Goal: Task Accomplishment & Management: Manage account settings

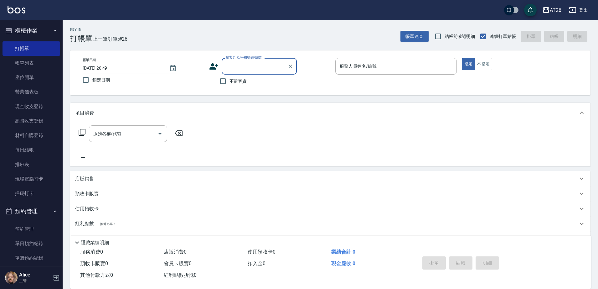
click at [233, 69] on input "顧客姓名/手機號碼/編號" at bounding box center [255, 66] width 60 height 11
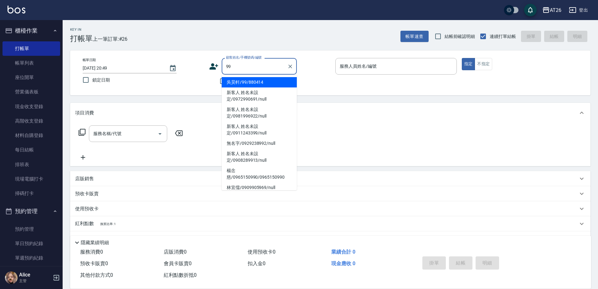
type input "9"
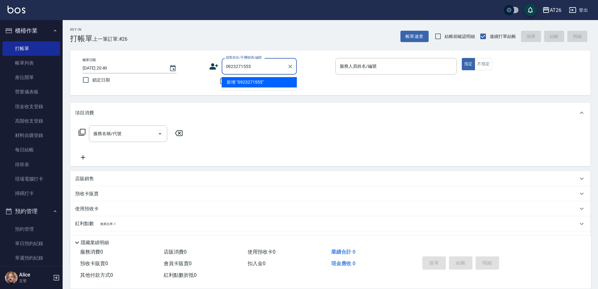
type input "0923271555"
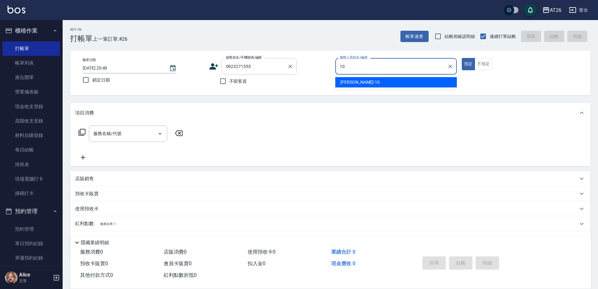
type input "[PERSON_NAME]-10"
type button "true"
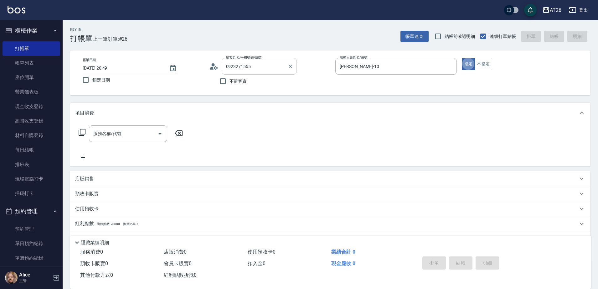
type input "江潔思/0923271555/0923271555"
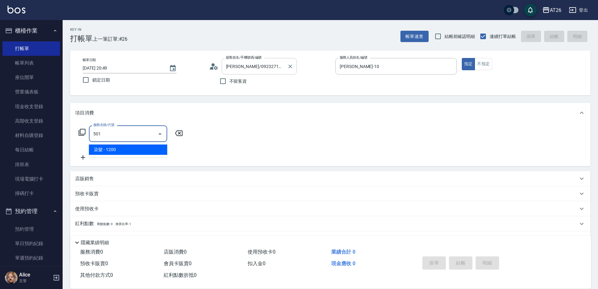
type input "染髮(501)"
type input "120"
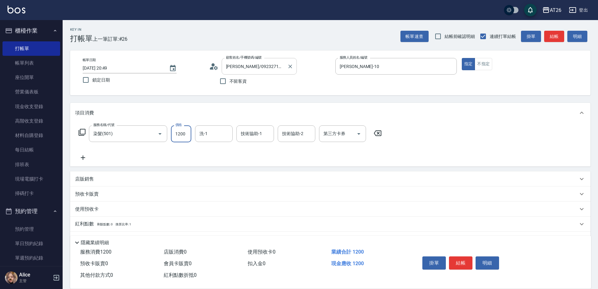
type input "2"
type input "0"
type input "228"
type input "20"
type input "2280"
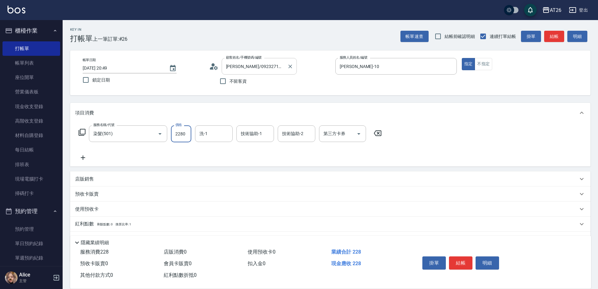
type input "220"
type input "2280"
type input "NANA-23"
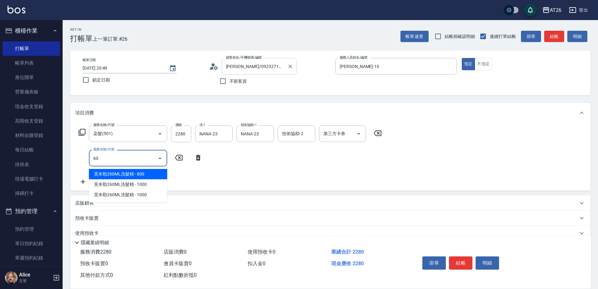
type input "601"
type input "250"
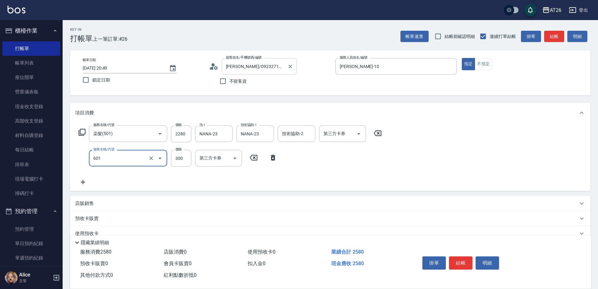
type input "自護髮(601)"
type input "16"
type input "220"
type input "160"
type input "240"
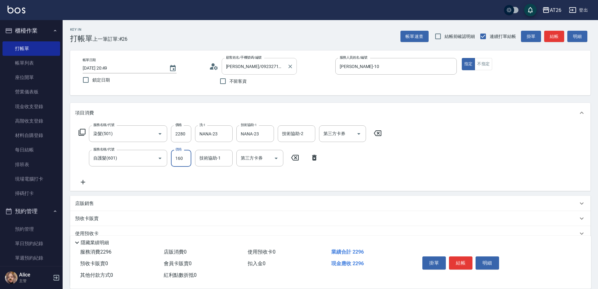
type input "1600"
type input "380"
type input "1600"
click at [317, 154] on icon at bounding box center [315, 158] width 16 height 8
type input "220"
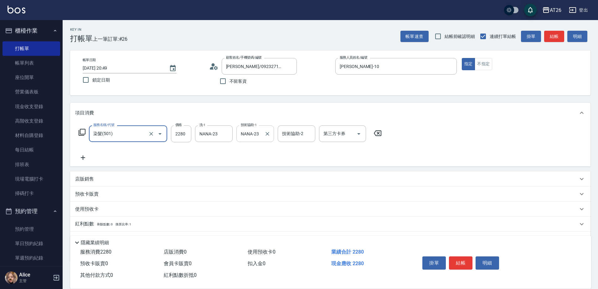
click at [242, 135] on input "NANA-23" at bounding box center [250, 133] width 23 height 11
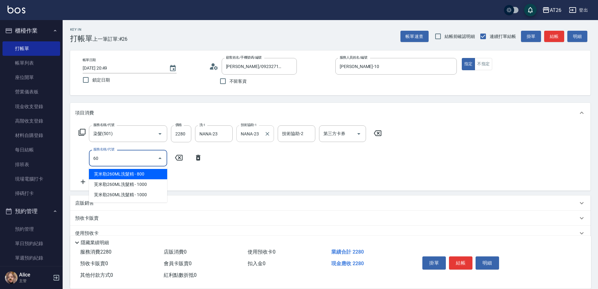
type input "601"
type input "250"
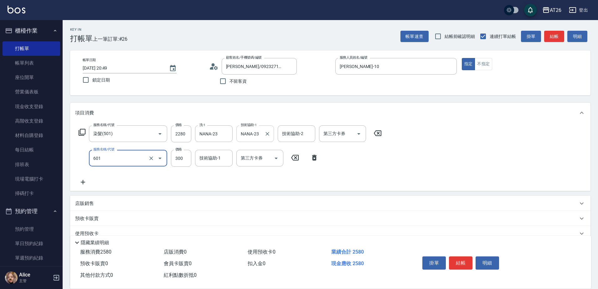
type input "3"
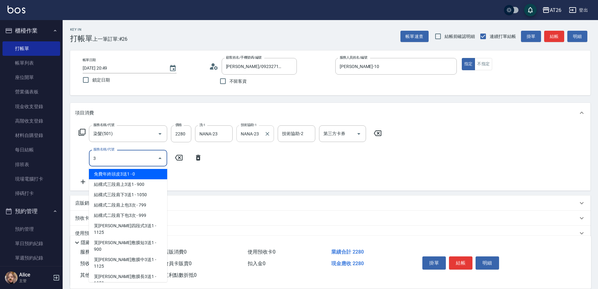
type input "220"
type input "免費年終頭皮3送1(1014)"
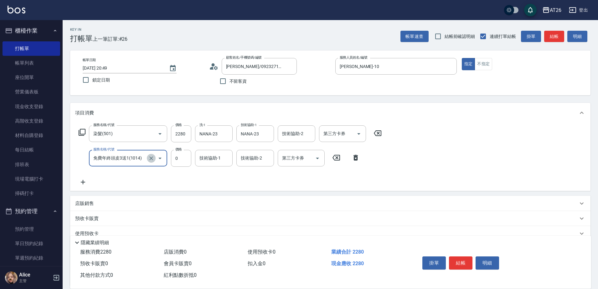
click at [150, 160] on icon "Clear" at bounding box center [151, 158] width 6 height 6
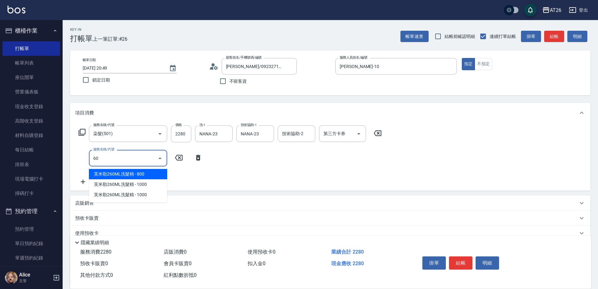
type input "601"
type input "250"
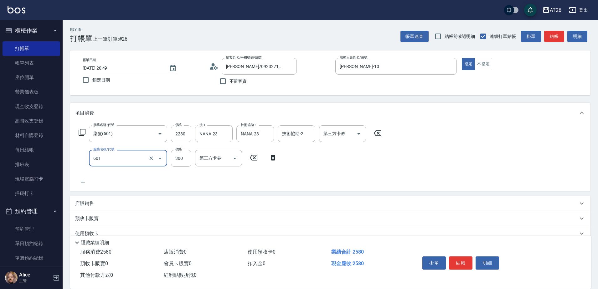
type input "自護髮(601)"
type input "1"
type input "220"
type input "100"
type input "230"
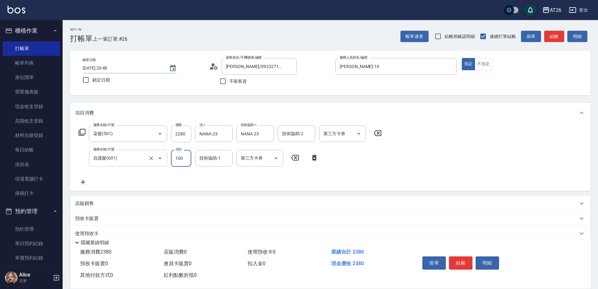
type input "10"
type input "220"
type input "160"
type input "240"
type input "1600"
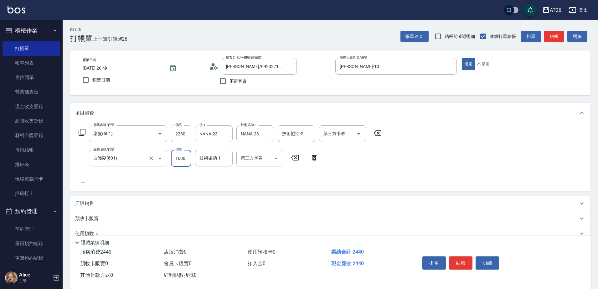
type input "380"
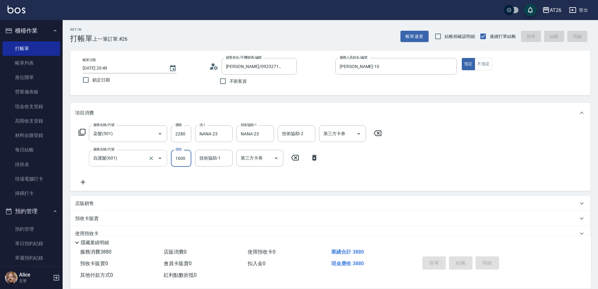
type input "2025/09/10 21:42"
type input "0"
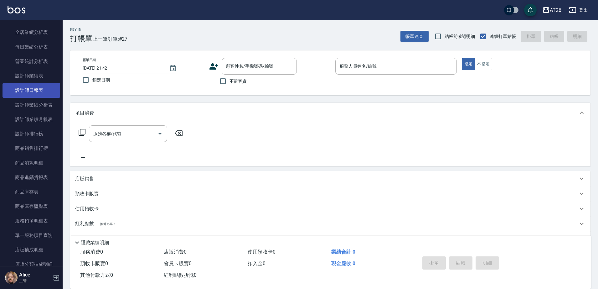
scroll to position [313, 0]
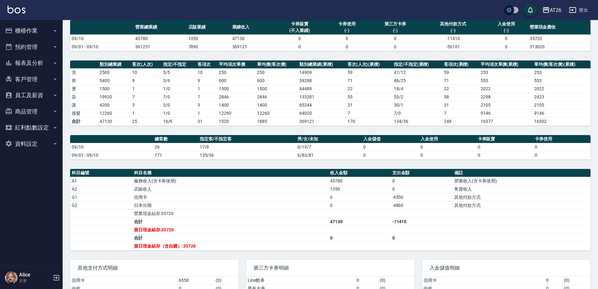
scroll to position [101, 0]
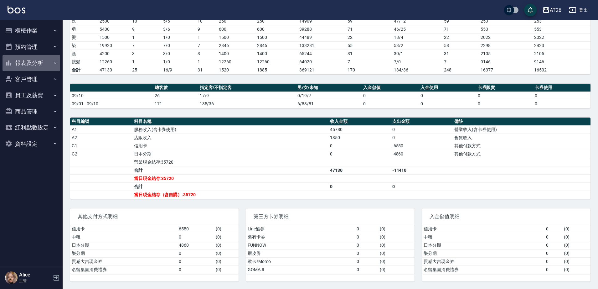
click at [39, 65] on button "報表及分析" at bounding box center [32, 63] width 58 height 16
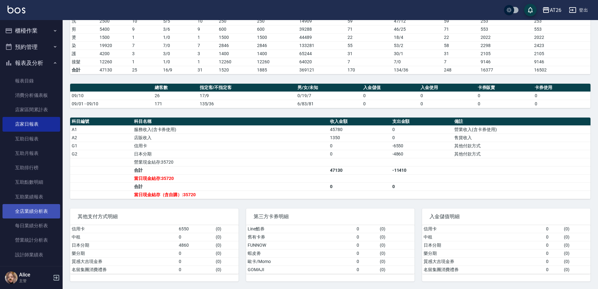
scroll to position [78, 0]
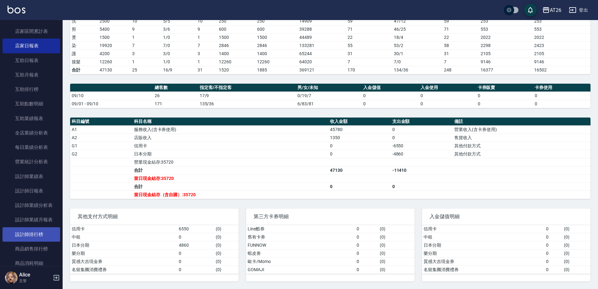
click at [42, 235] on link "設計師排行榜" at bounding box center [32, 234] width 58 height 14
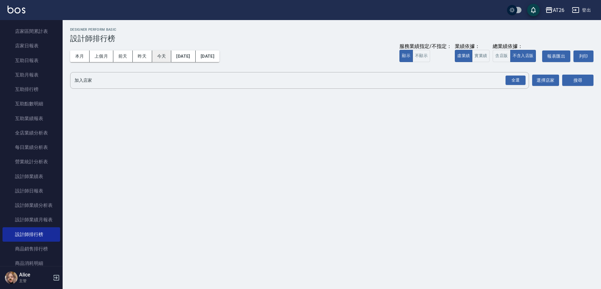
click at [158, 60] on button "今天" at bounding box center [161, 56] width 19 height 12
click at [481, 60] on button "實業績" at bounding box center [481, 56] width 18 height 12
click at [516, 77] on div "全選" at bounding box center [516, 80] width 20 height 10
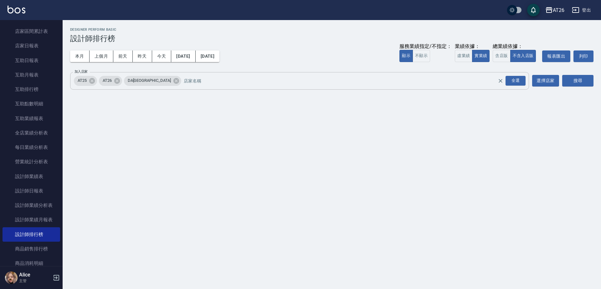
click at [145, 84] on div "DA蘆洲" at bounding box center [152, 81] width 57 height 10
click at [173, 82] on icon at bounding box center [176, 81] width 6 height 6
click at [89, 81] on icon at bounding box center [92, 80] width 7 height 7
click at [561, 80] on div "加入店家 AT26 全選 加入店家 選擇店家 搜尋" at bounding box center [332, 81] width 524 height 18
click at [564, 79] on button "搜尋" at bounding box center [577, 81] width 31 height 12
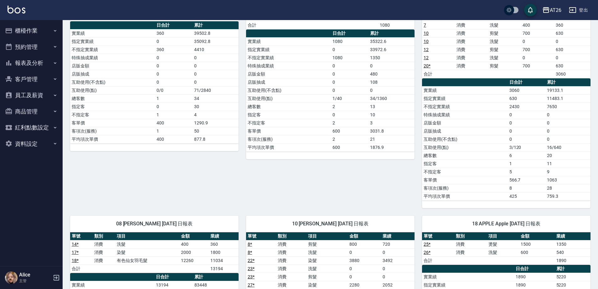
scroll to position [70, 0]
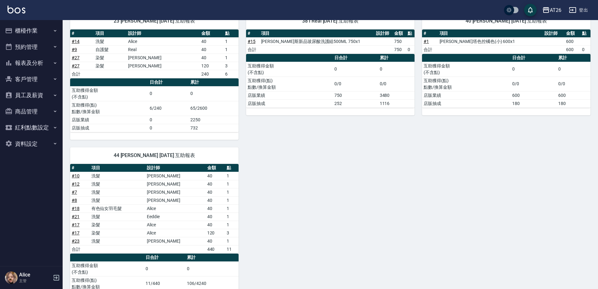
scroll to position [35, 0]
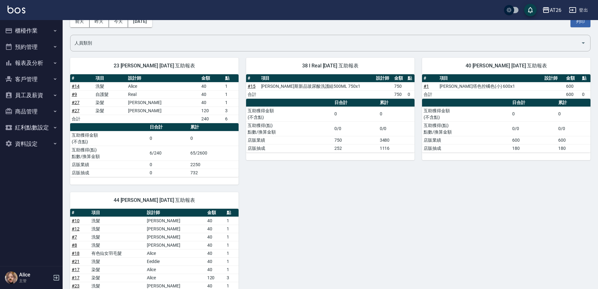
click at [304, 209] on div "23 NANA NANA 09/10/2025 互助報表 # 項目 設計師 金額 點 # 14 洗髮 Alice 40 1 # 9 自護髮 Real 40 1…" at bounding box center [327, 204] width 528 height 309
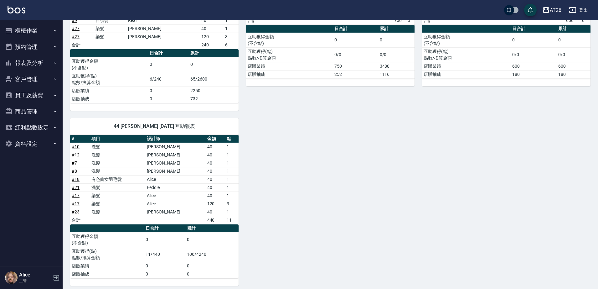
scroll to position [113, 0]
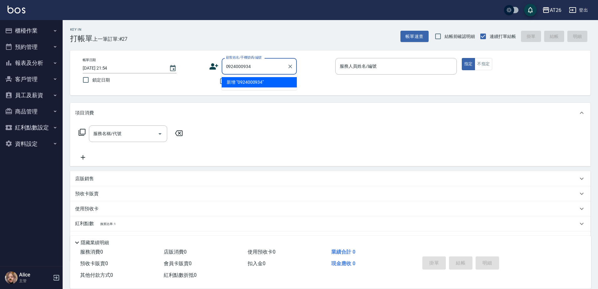
type input "0924000934"
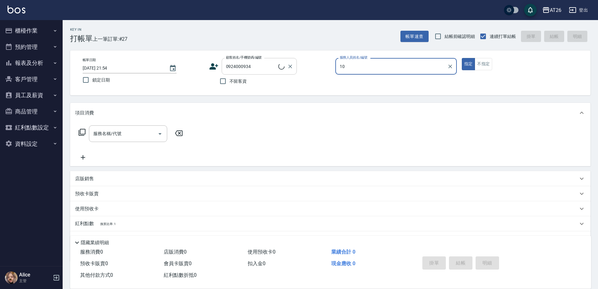
type input "[PERSON_NAME]-10"
type button "true"
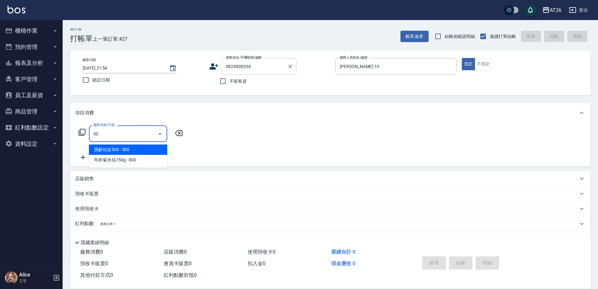
type input "501"
type input "120"
type input "染髮(501)"
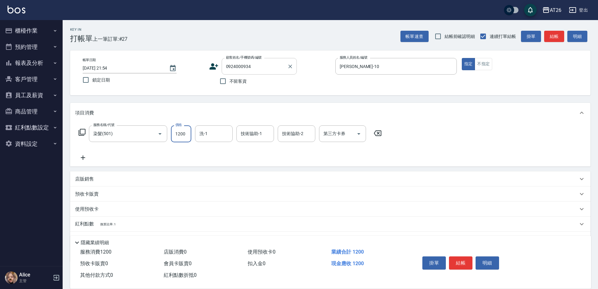
type input "3"
type input "0"
type input "348"
type input "30"
type input "3480"
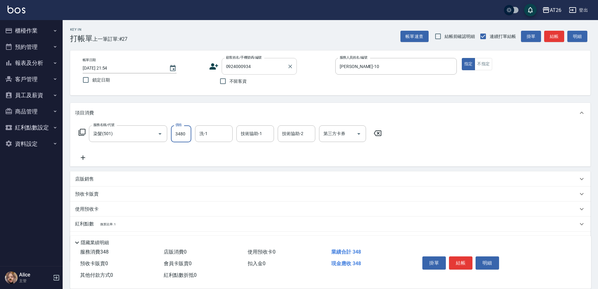
type input "340"
type input "3480"
type input "NANA-23"
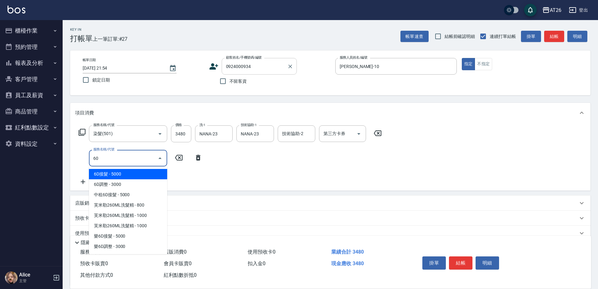
type input "601"
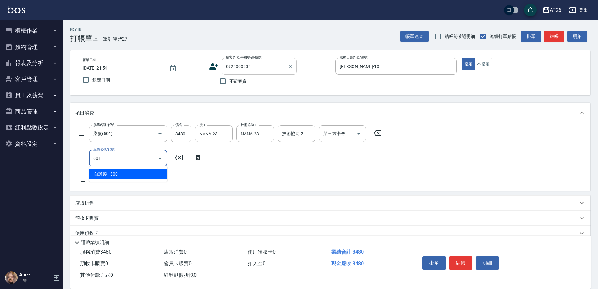
type input "370"
type input "自護髮(601)"
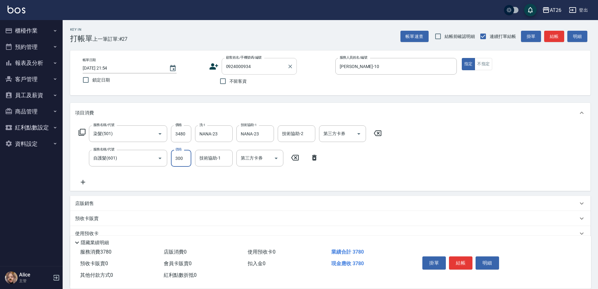
type input "2"
type input "340"
type input "25"
type input "350"
type input "250"
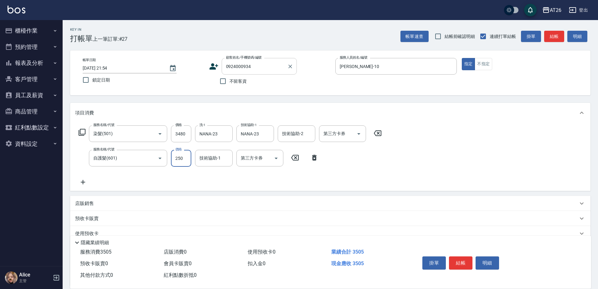
type input "370"
type input "2500"
type input "590"
type input "2500"
type input "NANA-23"
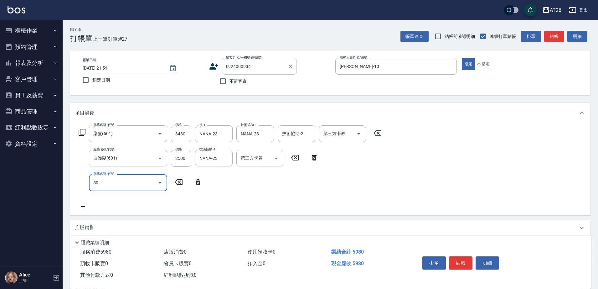
type input "502"
type input "640"
type input "漂髮(502)"
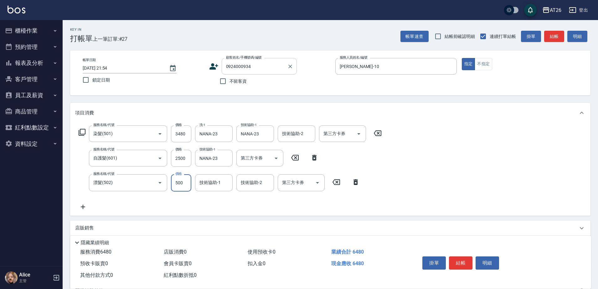
type input "0"
type input "590"
type input "0"
type input "NANA-23"
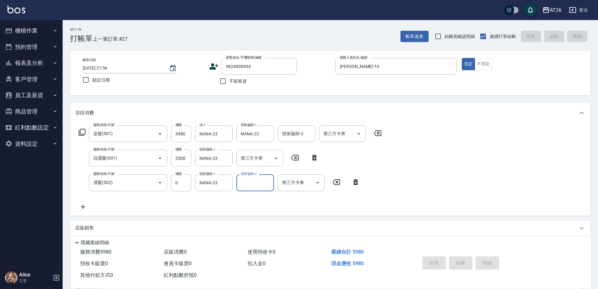
type input "0"
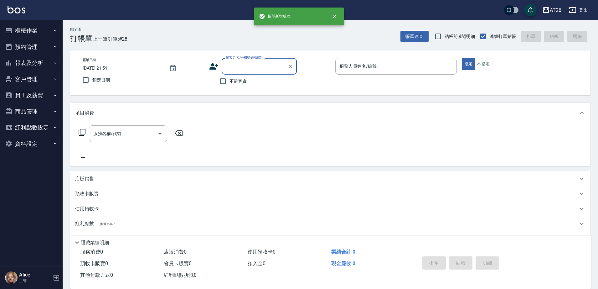
click at [38, 66] on button "報表及分析" at bounding box center [32, 63] width 58 height 16
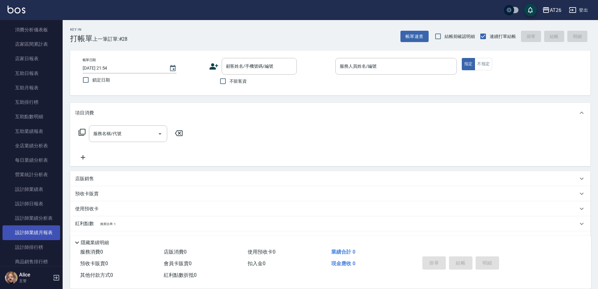
scroll to position [78, 0]
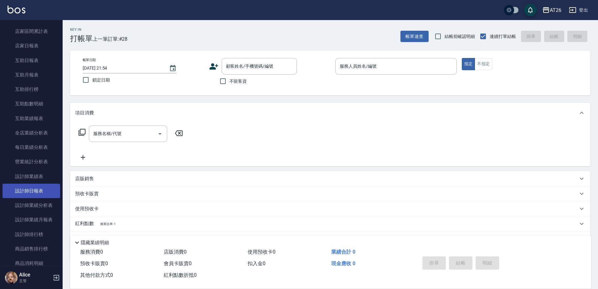
click at [35, 192] on link "設計師日報表" at bounding box center [32, 191] width 58 height 14
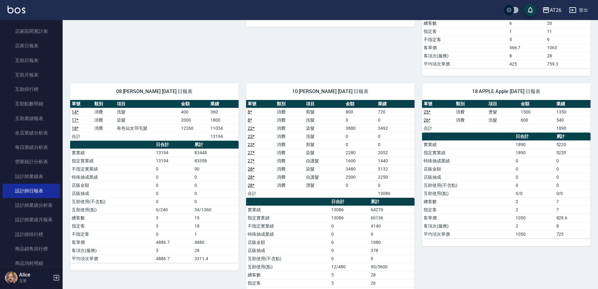
scroll to position [235, 0]
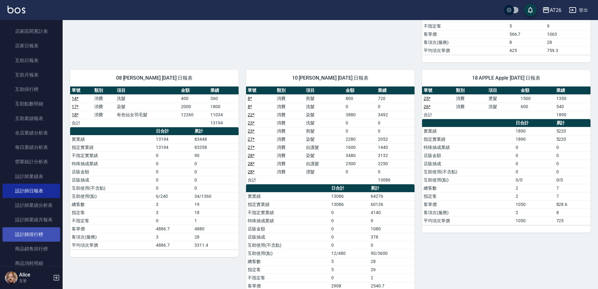
click at [37, 231] on link "設計師排行榜" at bounding box center [32, 234] width 58 height 14
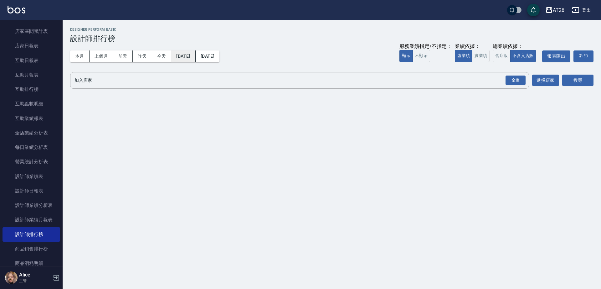
click at [172, 58] on button "2025/09/01" at bounding box center [183, 56] width 24 height 12
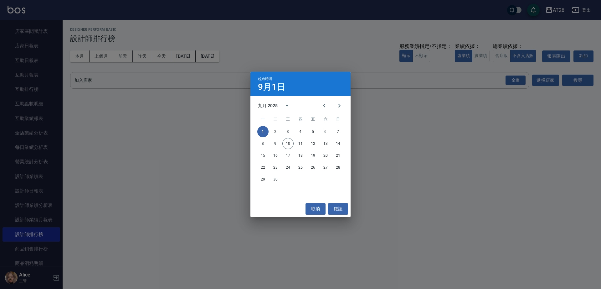
click at [164, 58] on div "起始時間 9月1日 九月 2025 一 二 三 四 五 六 日 1 2 3 4 5 6 7 8 9 10 11 12 13 14 15 16 17 18 19…" at bounding box center [300, 144] width 601 height 289
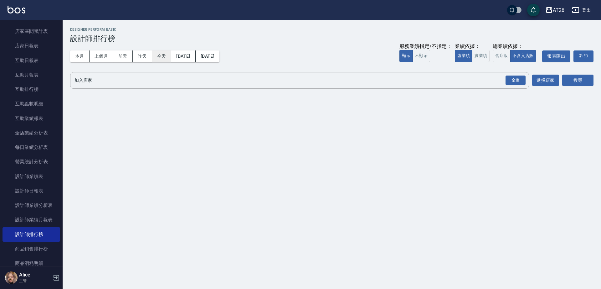
click at [160, 56] on button "今天" at bounding box center [161, 56] width 19 height 12
click at [34, 57] on link "互助日報表" at bounding box center [32, 60] width 58 height 14
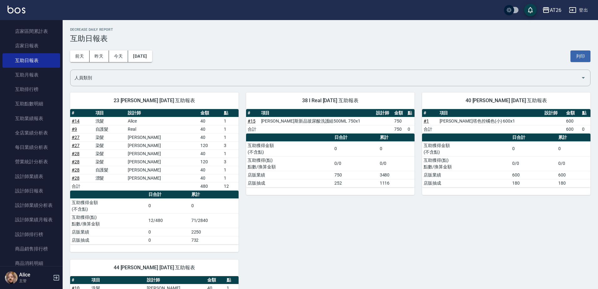
click at [335, 253] on div "23 NANA NANA 09/10/2025 互助報表 # 項目 設計師 金額 點 # 14 洗髮 Alice 40 1 # 9 自護髮 Real 40 1…" at bounding box center [327, 256] width 528 height 342
click at [31, 237] on link "設計師排行榜" at bounding box center [32, 234] width 58 height 14
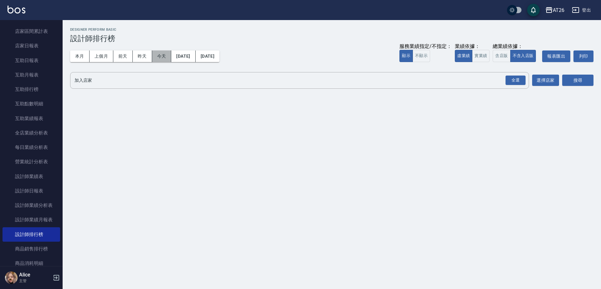
click at [164, 58] on button "今天" at bounding box center [161, 56] width 19 height 12
click at [476, 59] on button "實業績" at bounding box center [481, 56] width 18 height 12
click at [519, 82] on div "全選" at bounding box center [516, 80] width 20 height 10
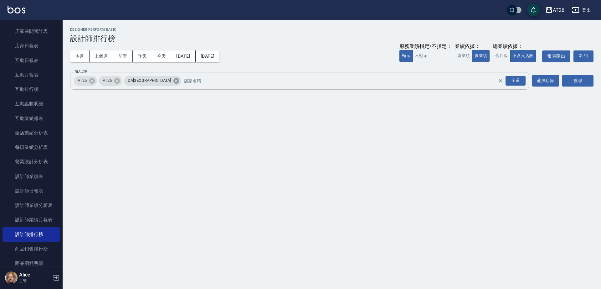
click at [173, 79] on icon at bounding box center [176, 81] width 6 height 6
click at [87, 83] on span "AT25" at bounding box center [82, 80] width 17 height 6
click at [89, 80] on icon at bounding box center [92, 80] width 7 height 7
click at [584, 83] on button "搜尋" at bounding box center [577, 81] width 31 height 12
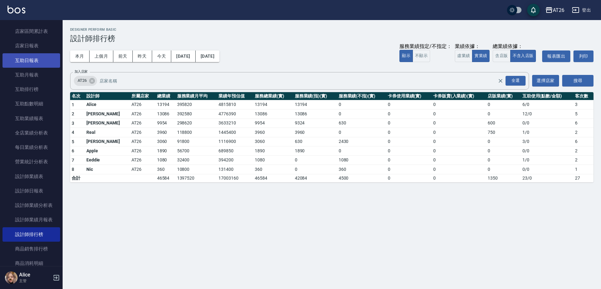
drag, startPoint x: 37, startPoint y: 73, endPoint x: 39, endPoint y: 62, distance: 11.1
click at [37, 72] on link "互助月報表" at bounding box center [32, 75] width 58 height 14
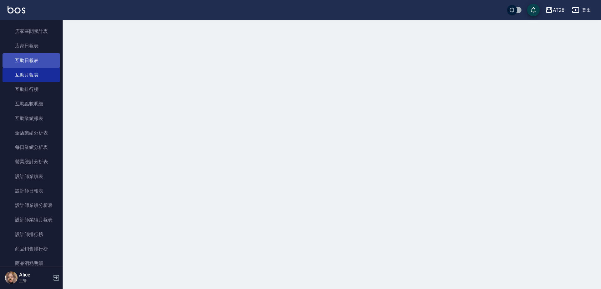
click at [39, 59] on link "互助日報表" at bounding box center [32, 60] width 58 height 14
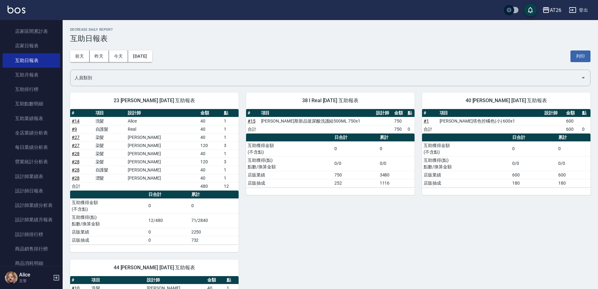
scroll to position [146, 0]
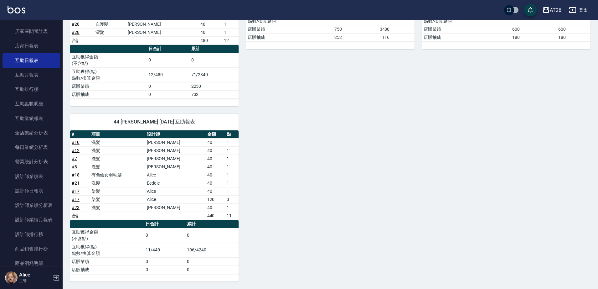
click at [3, 53] on link "互助日報表" at bounding box center [32, 60] width 58 height 14
click at [261, 286] on div "AT26 2025-09-10 互助日報表 列印時間： 2025-09-10-22:02 Decrease Daily Report 互助日報表 前天 昨天 …" at bounding box center [330, 81] width 535 height 414
click at [364, 181] on div "23 NANA NANA 09/10/2025 互助報表 # 項目 設計師 金額 點 # 14 洗髮 Alice 40 1 # 9 自護髮 Real 40 1…" at bounding box center [327, 110] width 528 height 342
drag, startPoint x: 186, startPoint y: 248, endPoint x: 190, endPoint y: 248, distance: 4.1
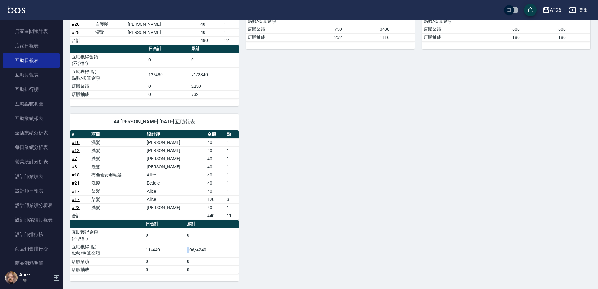
click at [190, 248] on td "106/4240" at bounding box center [211, 249] width 53 height 15
click at [253, 226] on div "23 NANA NANA 09/10/2025 互助報表 # 項目 設計師 金額 點 # 14 洗髮 Alice 40 1 # 9 自護髮 Real 40 1…" at bounding box center [327, 110] width 528 height 342
drag, startPoint x: 188, startPoint y: 249, endPoint x: 201, endPoint y: 248, distance: 13.5
click at [201, 248] on td "106/4240" at bounding box center [211, 249] width 53 height 15
click at [268, 217] on div "23 NANA NANA 09/10/2025 互助報表 # 項目 設計師 金額 點 # 14 洗髮 Alice 40 1 # 9 自護髮 Real 40 1…" at bounding box center [327, 110] width 528 height 342
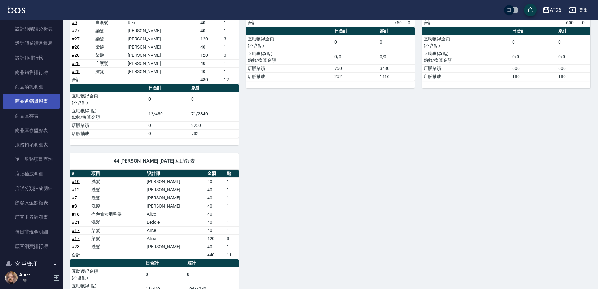
scroll to position [215, 0]
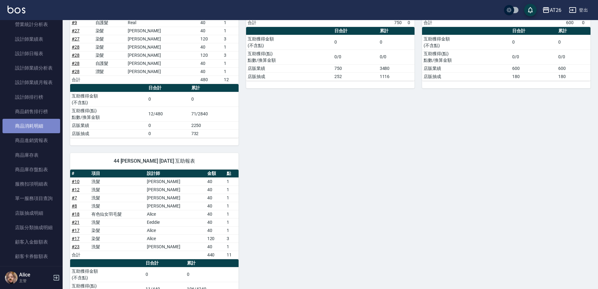
click at [45, 121] on link "商品消耗明細" at bounding box center [32, 126] width 58 height 14
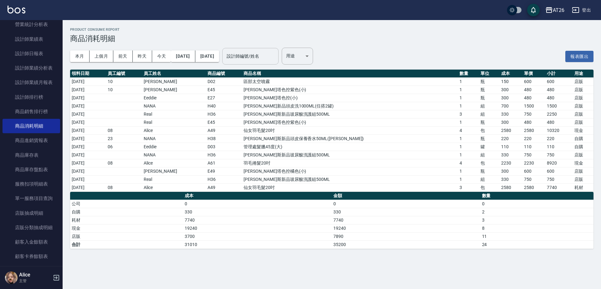
click at [276, 59] on input "設計師編號/姓名" at bounding box center [250, 56] width 51 height 11
click at [266, 59] on input "44" at bounding box center [245, 56] width 41 height 11
click at [278, 68] on div "祐希 -44" at bounding box center [272, 72] width 56 height 10
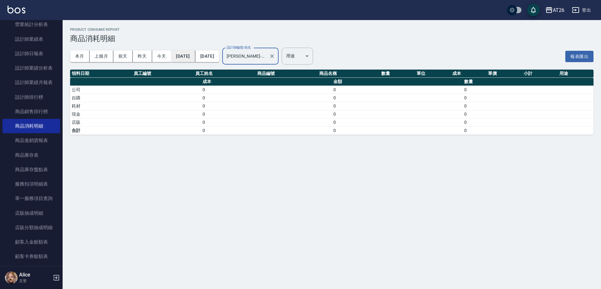
type input "祐希-44"
click at [195, 59] on button "2025/09/01" at bounding box center [183, 56] width 24 height 12
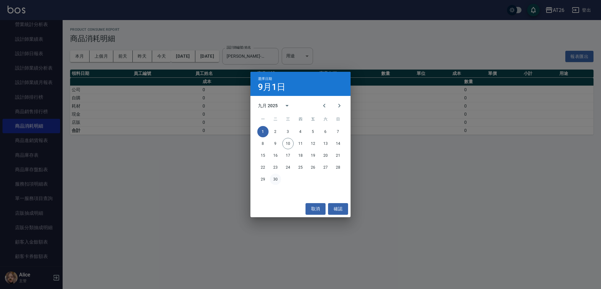
click at [277, 178] on button "30" at bounding box center [275, 178] width 11 height 11
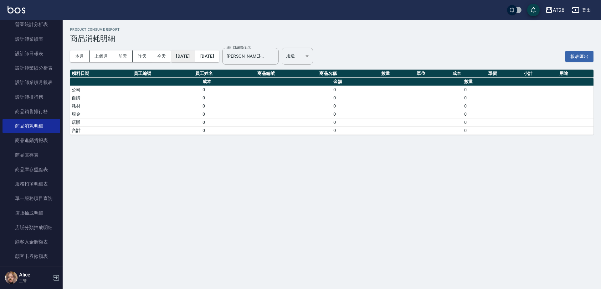
click at [186, 57] on button "2025/09/30" at bounding box center [183, 56] width 24 height 12
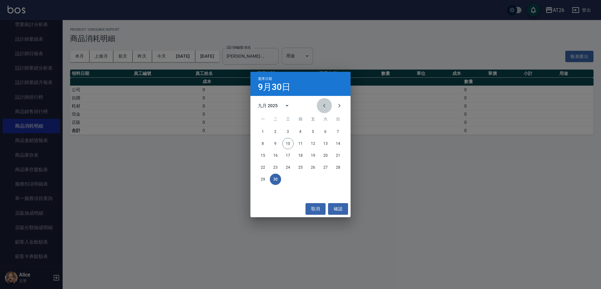
click at [324, 105] on icon "Previous month" at bounding box center [324, 106] width 2 height 4
click at [311, 129] on button "1" at bounding box center [313, 131] width 11 height 11
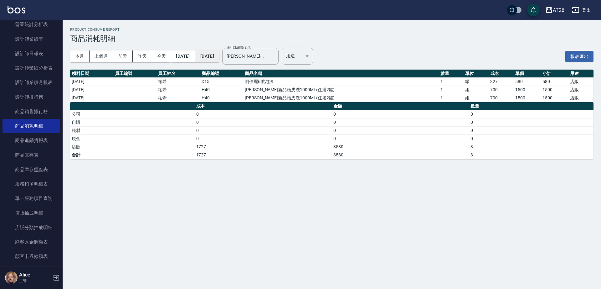
click at [219, 54] on button "2025/09/30" at bounding box center [207, 56] width 24 height 12
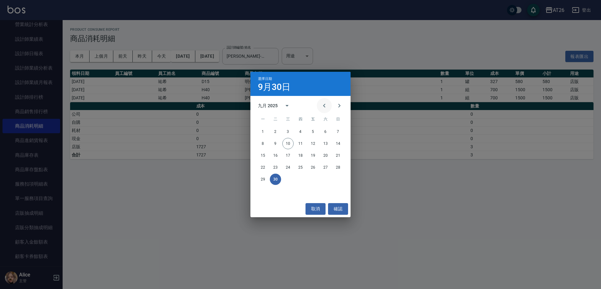
click at [326, 104] on icon "Previous month" at bounding box center [325, 106] width 8 height 8
click at [338, 177] on button "31" at bounding box center [338, 178] width 11 height 11
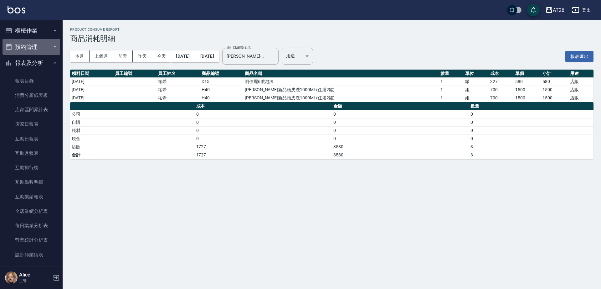
click at [40, 44] on button "預約管理" at bounding box center [32, 47] width 58 height 16
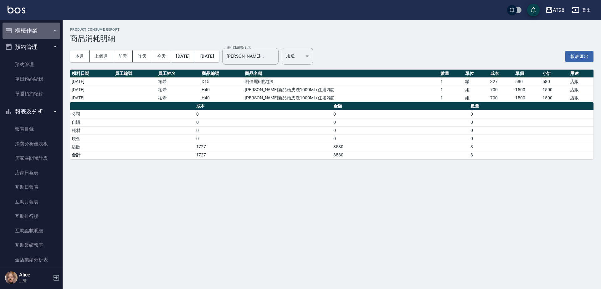
click at [51, 34] on button "櫃檯作業" at bounding box center [32, 31] width 58 height 16
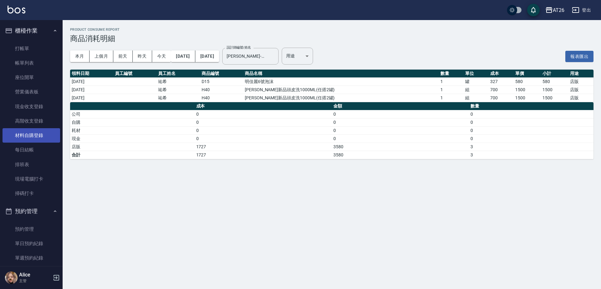
click at [43, 136] on link "材料自購登錄" at bounding box center [32, 135] width 58 height 14
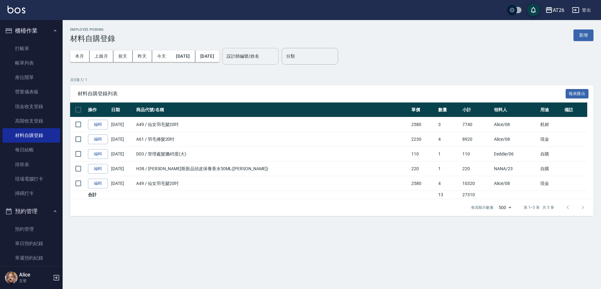
click at [262, 54] on div "設計師編號/姓名 設計師編號/姓名" at bounding box center [250, 56] width 56 height 17
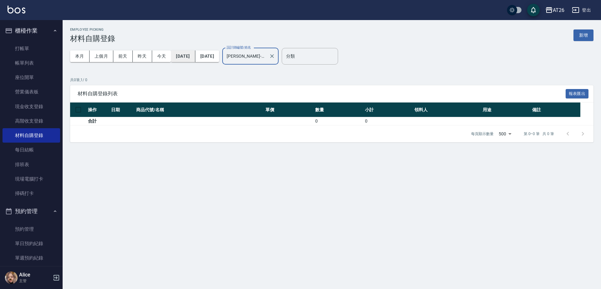
type input "祐希-44"
click at [194, 59] on button "2025/09/01" at bounding box center [183, 56] width 24 height 12
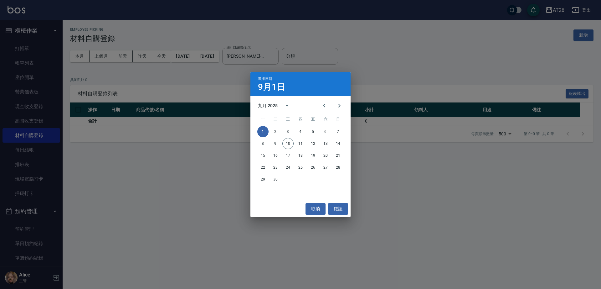
drag, startPoint x: 234, startPoint y: 72, endPoint x: 218, endPoint y: 75, distance: 16.6
click at [230, 74] on div "選擇日期 9月1日 九月 2025 一 二 三 四 五 六 日 1 2 3 4 5 6 7 8 9 10 11 12 13 14 15 16 17 18 19…" at bounding box center [300, 144] width 601 height 289
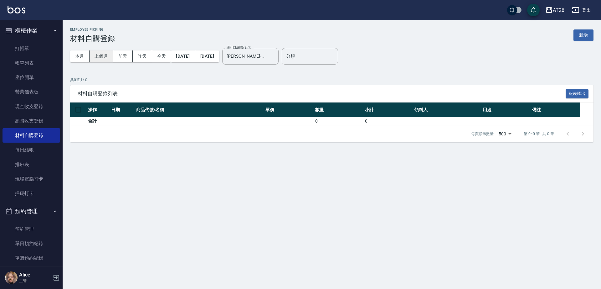
click at [98, 57] on button "上個月" at bounding box center [102, 56] width 24 height 12
click at [130, 54] on button "前天" at bounding box center [122, 56] width 19 height 12
click at [136, 57] on button "昨天" at bounding box center [142, 56] width 19 height 12
click at [157, 56] on button "今天" at bounding box center [161, 56] width 19 height 12
click at [80, 52] on button "本月" at bounding box center [79, 56] width 19 height 12
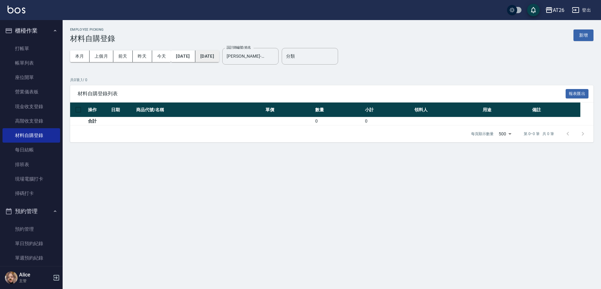
click at [219, 58] on button "2025/09/30" at bounding box center [207, 56] width 24 height 12
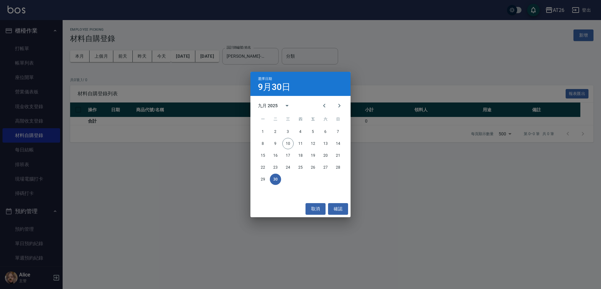
click at [234, 82] on div "選擇日期 9月30日 九月 2025 一 二 三 四 五 六 日 1 2 3 4 5 6 7 8 9 10 11 12 13 14 15 16 17 18 1…" at bounding box center [300, 144] width 601 height 289
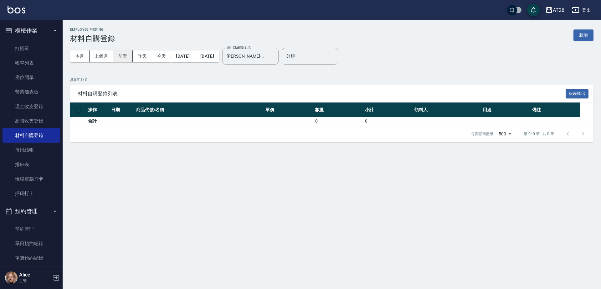
click at [126, 54] on button "前天" at bounding box center [122, 56] width 19 height 12
click at [107, 55] on button "上個月" at bounding box center [102, 56] width 24 height 12
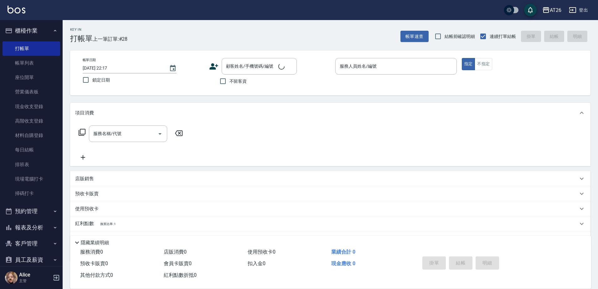
click at [44, 29] on button "櫃檯作業" at bounding box center [32, 31] width 58 height 16
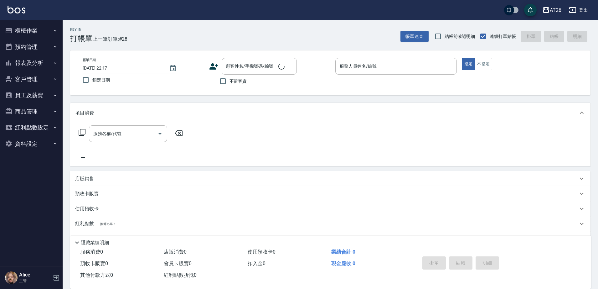
click at [44, 29] on button "櫃檯作業" at bounding box center [32, 31] width 58 height 16
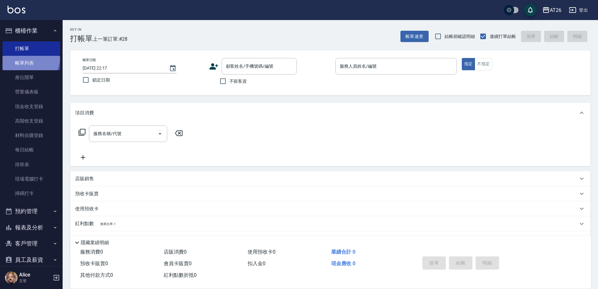
click at [26, 57] on link "帳單列表" at bounding box center [32, 63] width 58 height 14
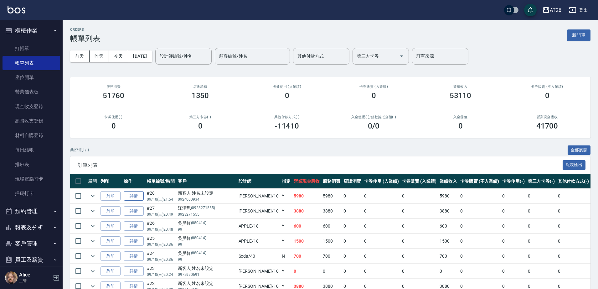
click at [136, 198] on link "詳情" at bounding box center [134, 196] width 20 height 10
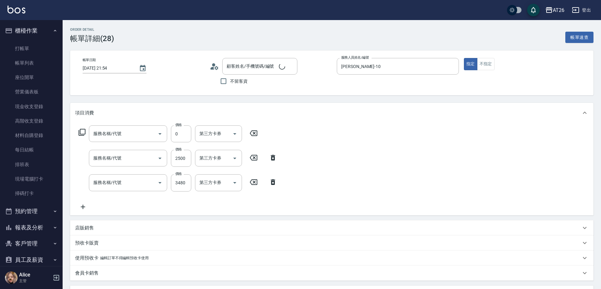
type input "[DATE] 21:54"
type input "[PERSON_NAME]-10"
type input "590"
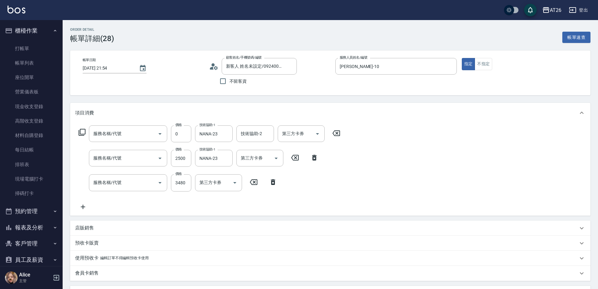
type input "新客人 姓名未設定/0924000934/null"
type input "漂髮(502)"
type input "自護髮(601)"
type input "染髮(501)"
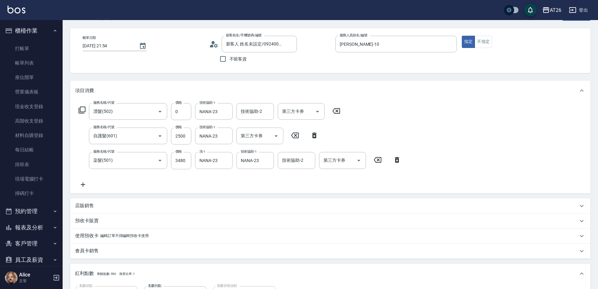
scroll to position [39, 0]
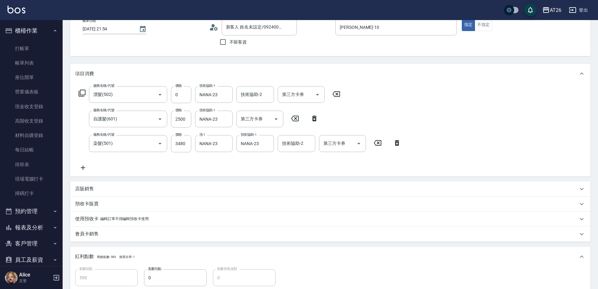
click at [106, 188] on div "店販銷售" at bounding box center [326, 188] width 503 height 7
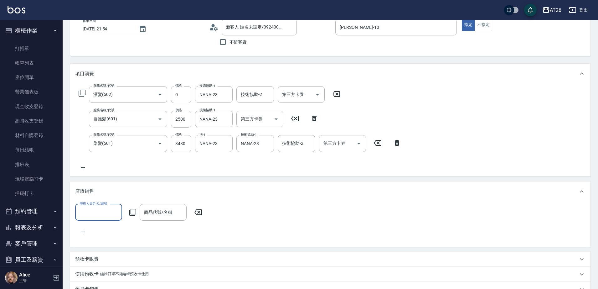
scroll to position [0, 0]
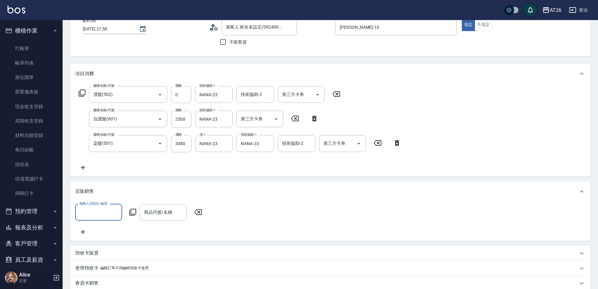
click at [109, 211] on input "服務人員姓名/編號" at bounding box center [98, 212] width 41 height 11
type input "NANA-23"
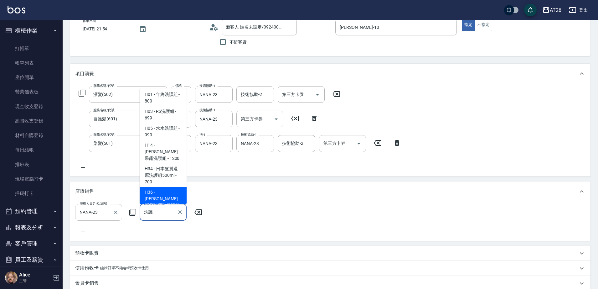
scroll to position [18, 0]
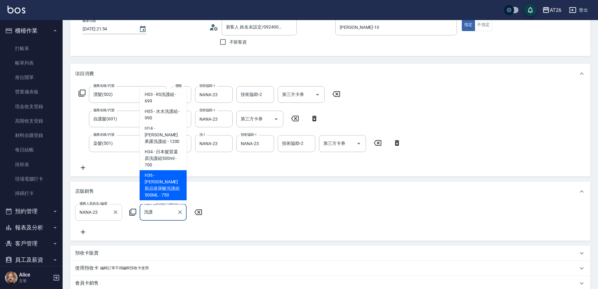
type input "[PERSON_NAME]斯新品玻尿酸洗護組500ML"
type input "670"
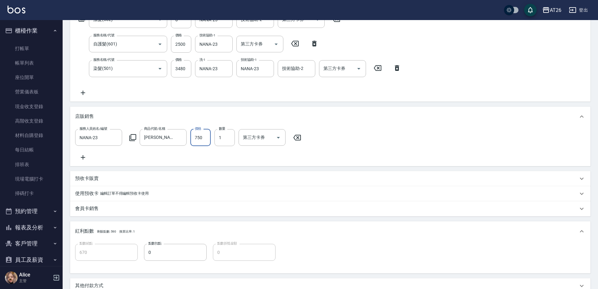
scroll to position [207, 0]
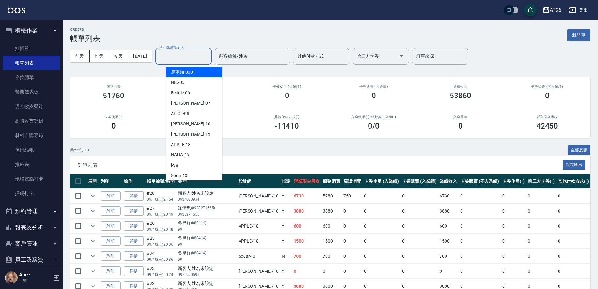
drag, startPoint x: 180, startPoint y: 52, endPoint x: 184, endPoint y: 56, distance: 5.3
click at [180, 52] on div "設計師編號/姓名 設計師編號/姓名" at bounding box center [183, 56] width 56 height 17
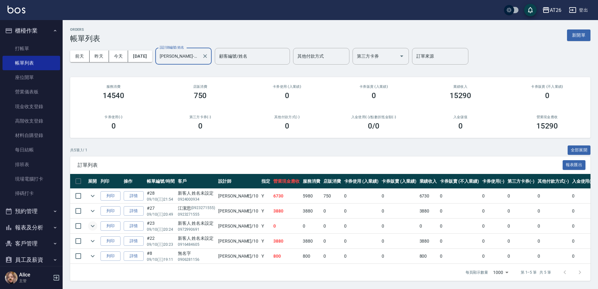
type input "[PERSON_NAME]-10"
click at [90, 226] on icon "expand row" at bounding box center [93, 226] width 8 height 8
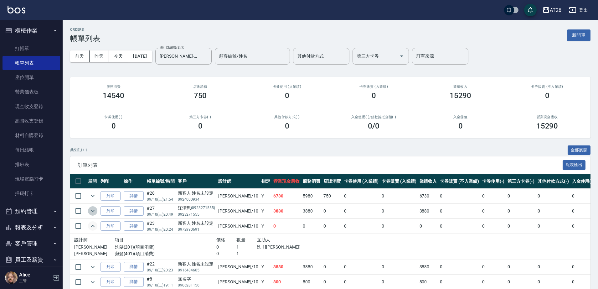
click at [93, 210] on icon "expand row" at bounding box center [93, 211] width 8 height 8
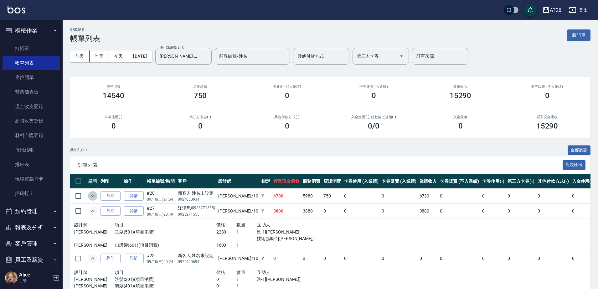
click at [93, 196] on icon "expand row" at bounding box center [93, 196] width 4 height 2
